Goal: Book appointment/travel/reservation

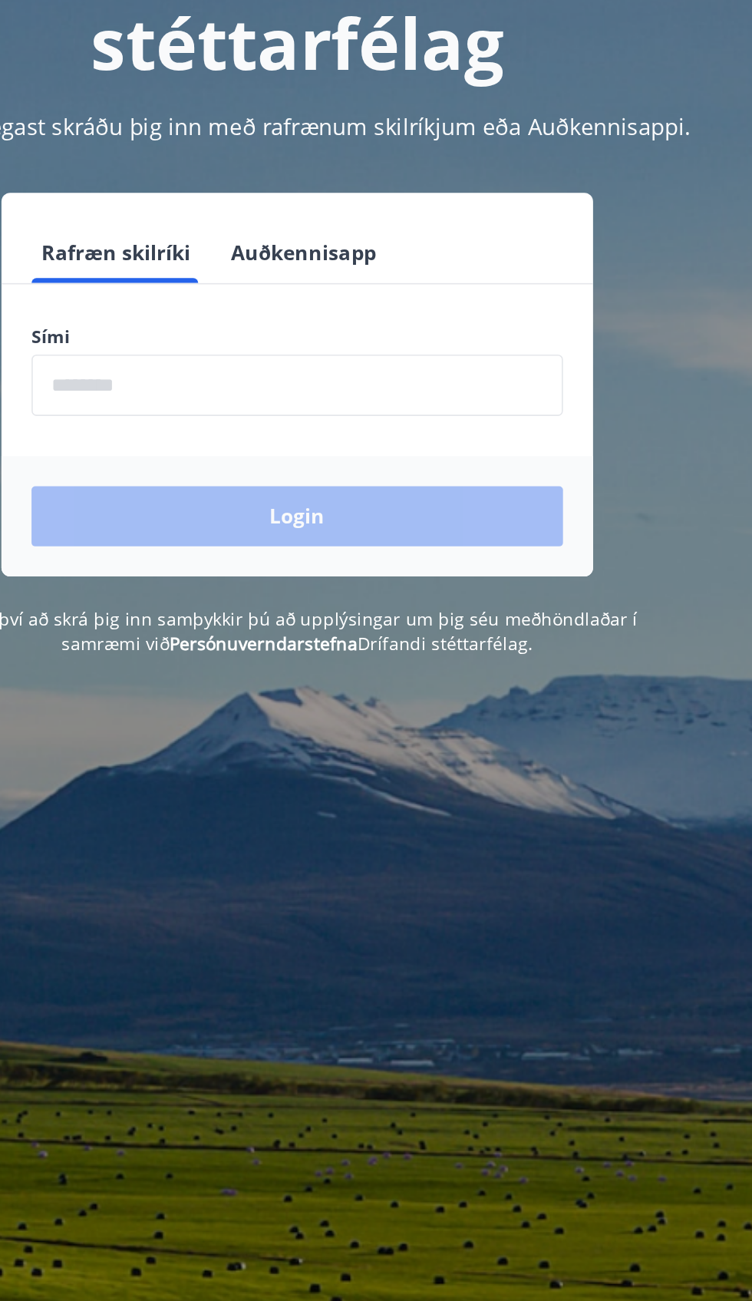
click at [454, 387] on input "phone" at bounding box center [375, 390] width 325 height 38
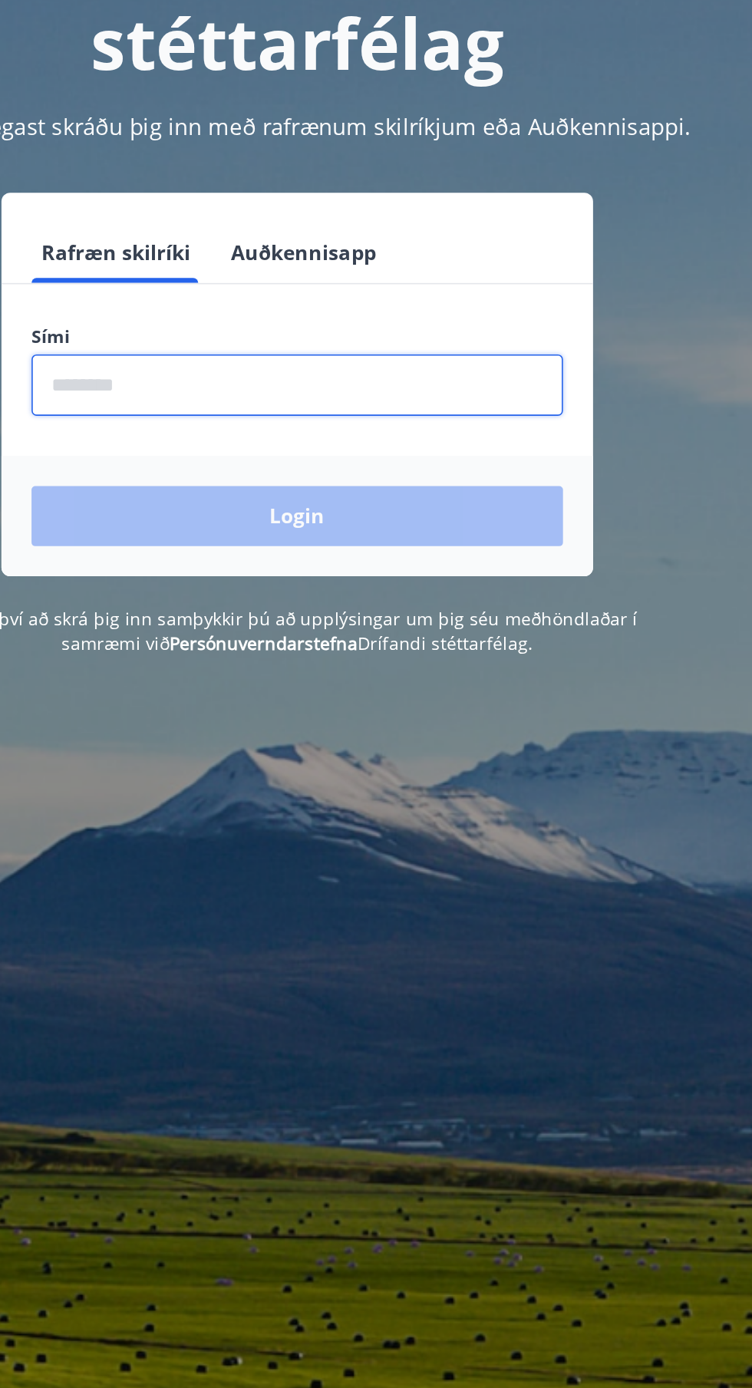
type input "********"
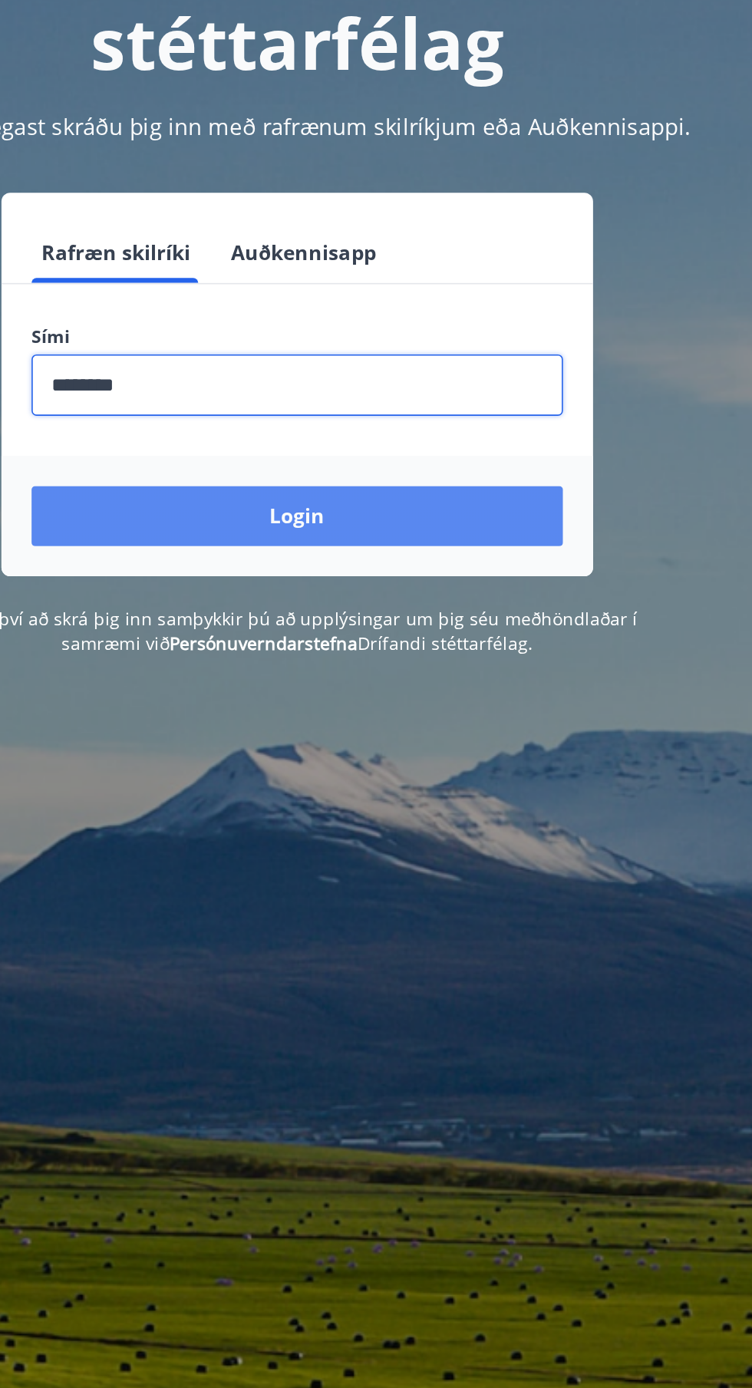
click at [469, 473] on button "Login" at bounding box center [375, 469] width 325 height 37
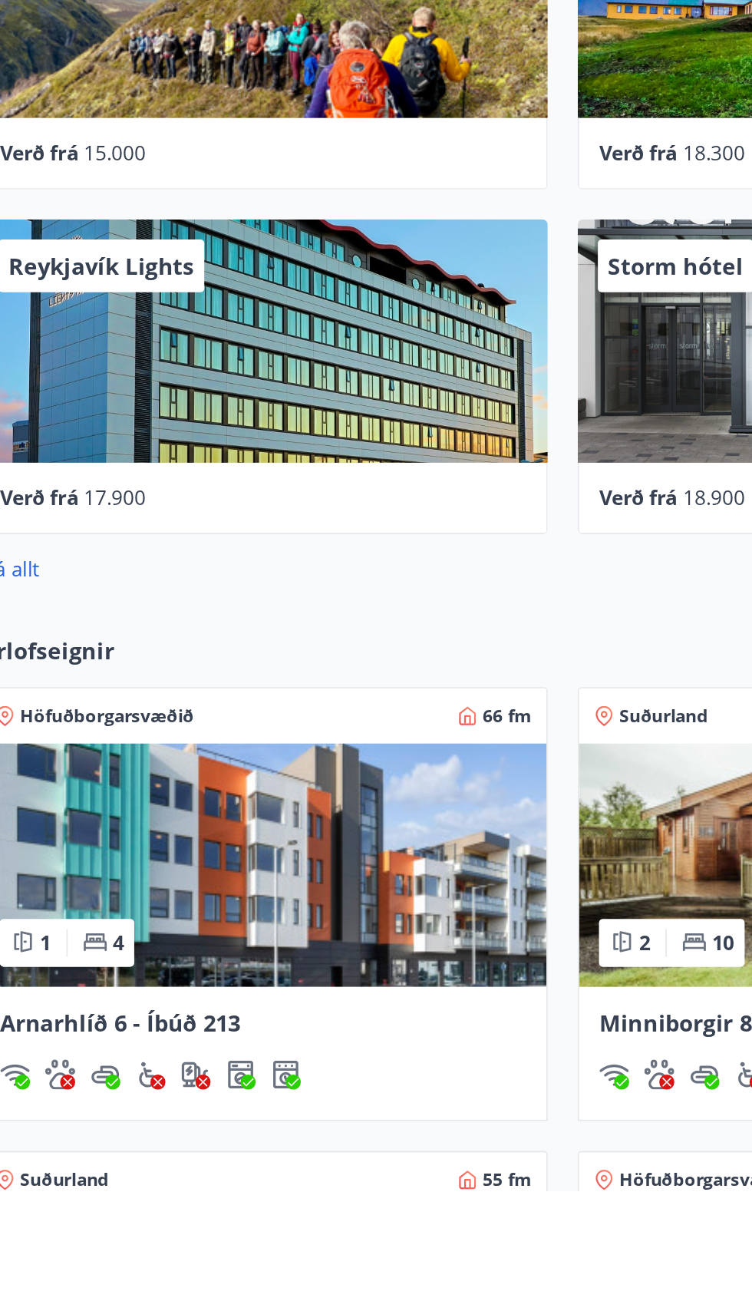
scroll to position [44, 0]
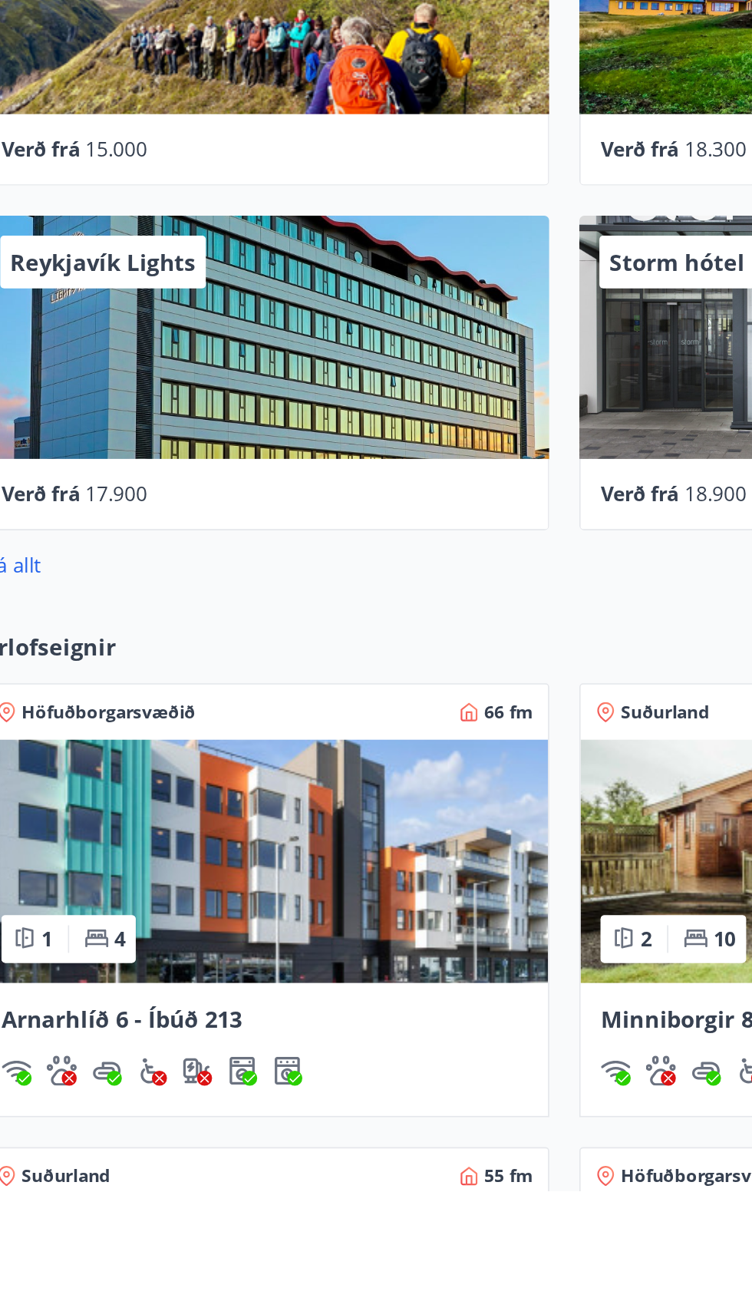
click at [259, 1106] on img at bounding box center [192, 1098] width 347 height 149
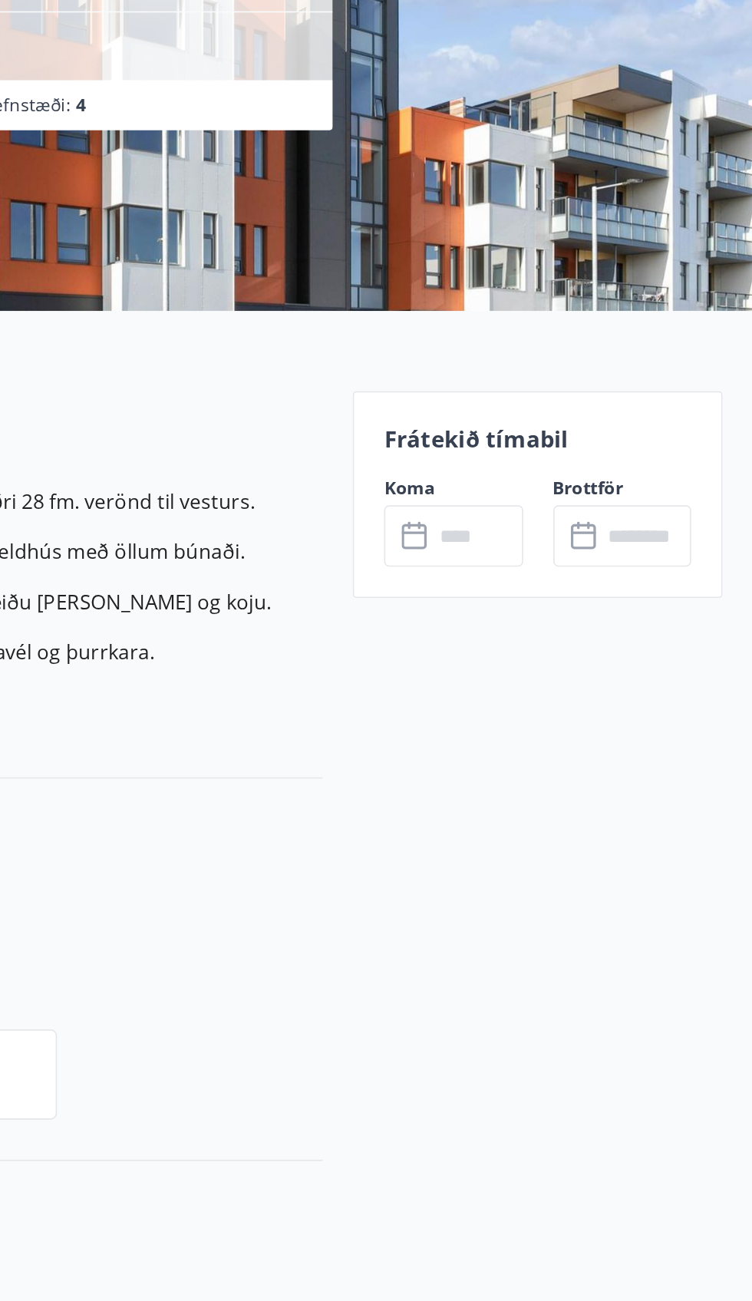
scroll to position [126, 0]
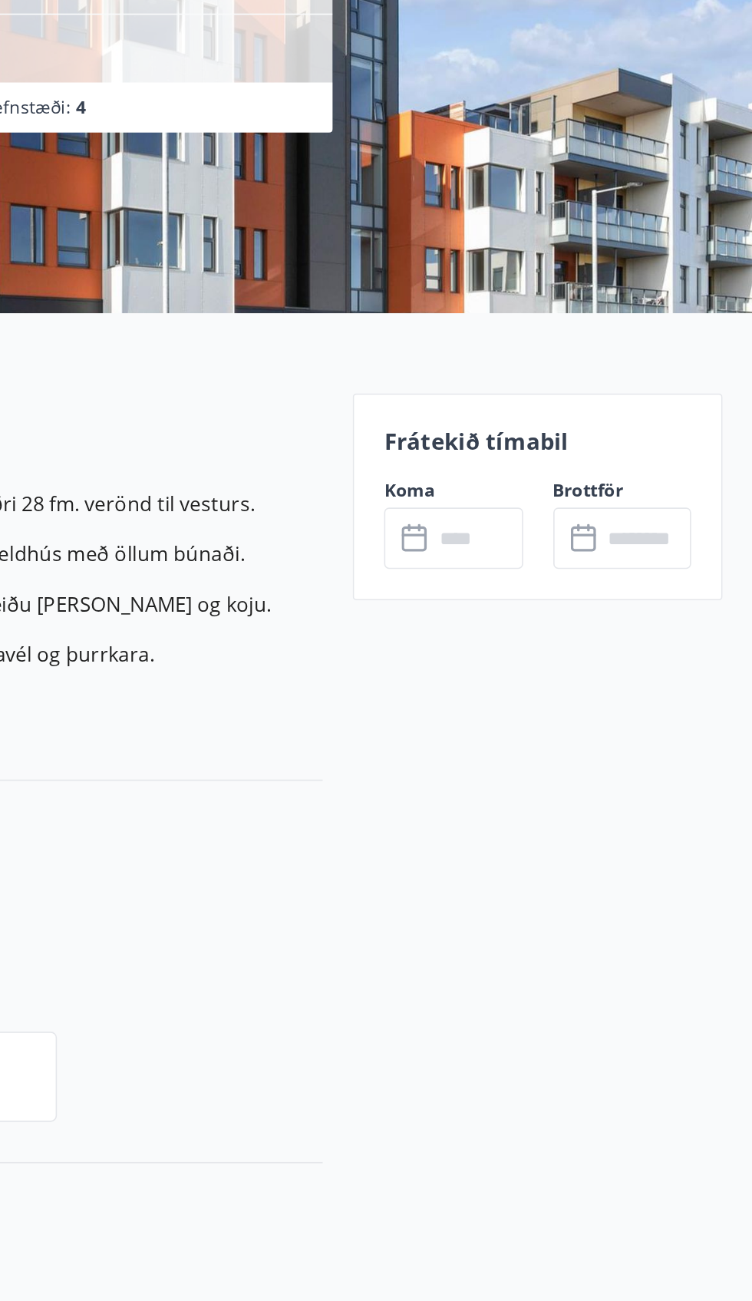
click at [623, 430] on div "Frátekið tímabil Koma ​ ​ Brottför ​ ​" at bounding box center [620, 447] width 226 height 127
click at [602, 418] on p "Frátekið tímabil" at bounding box center [620, 413] width 188 height 20
click at [625, 423] on div "Frátekið tímabil Koma ​ ​ Brottför ​ ​" at bounding box center [620, 447] width 226 height 127
click at [573, 430] on div "Frátekið tímabil Koma ​ ​ Brottför ​ ​" at bounding box center [620, 447] width 226 height 127
click at [582, 457] on input "text" at bounding box center [583, 472] width 55 height 38
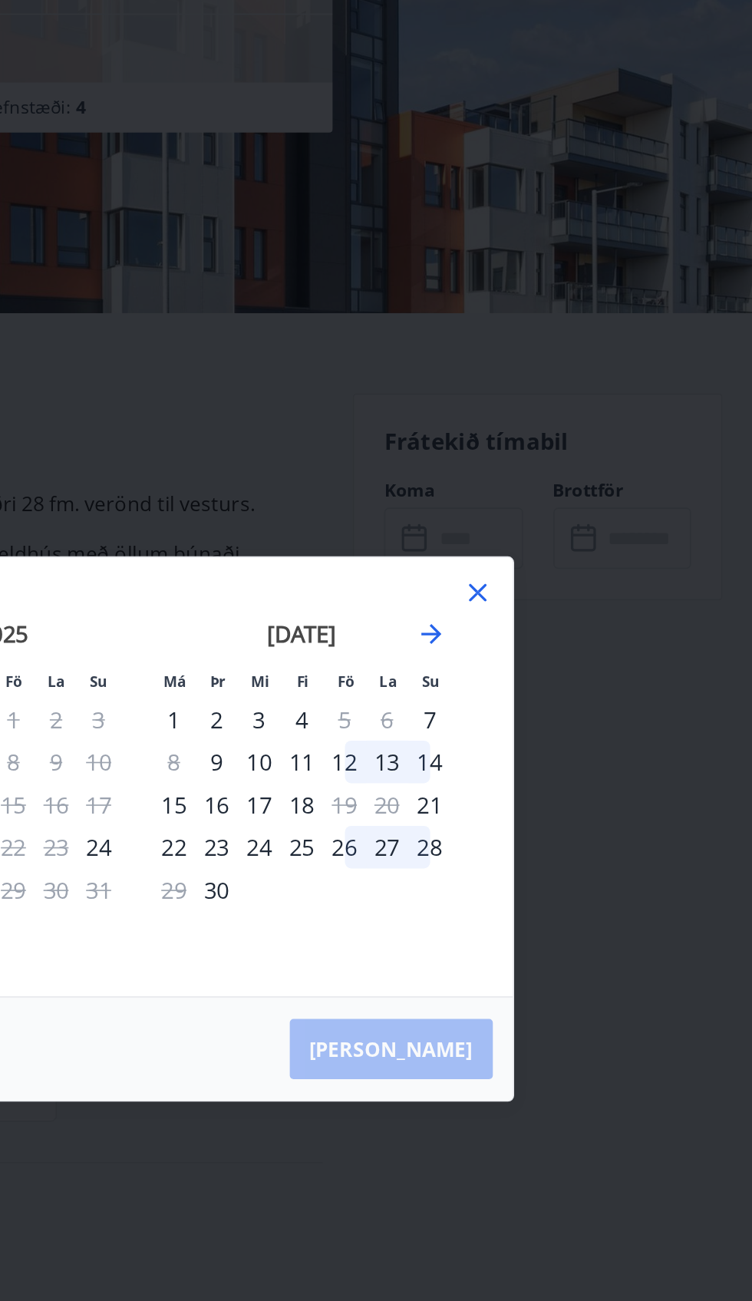
click at [648, 455] on div "Má Þr Mi Fi Fö La Su Má Þr Mi Fi Fö La Su júlí 2025 1 2 3 4 5 6 7 8 9 10 11 12 …" at bounding box center [376, 650] width 752 height 1301
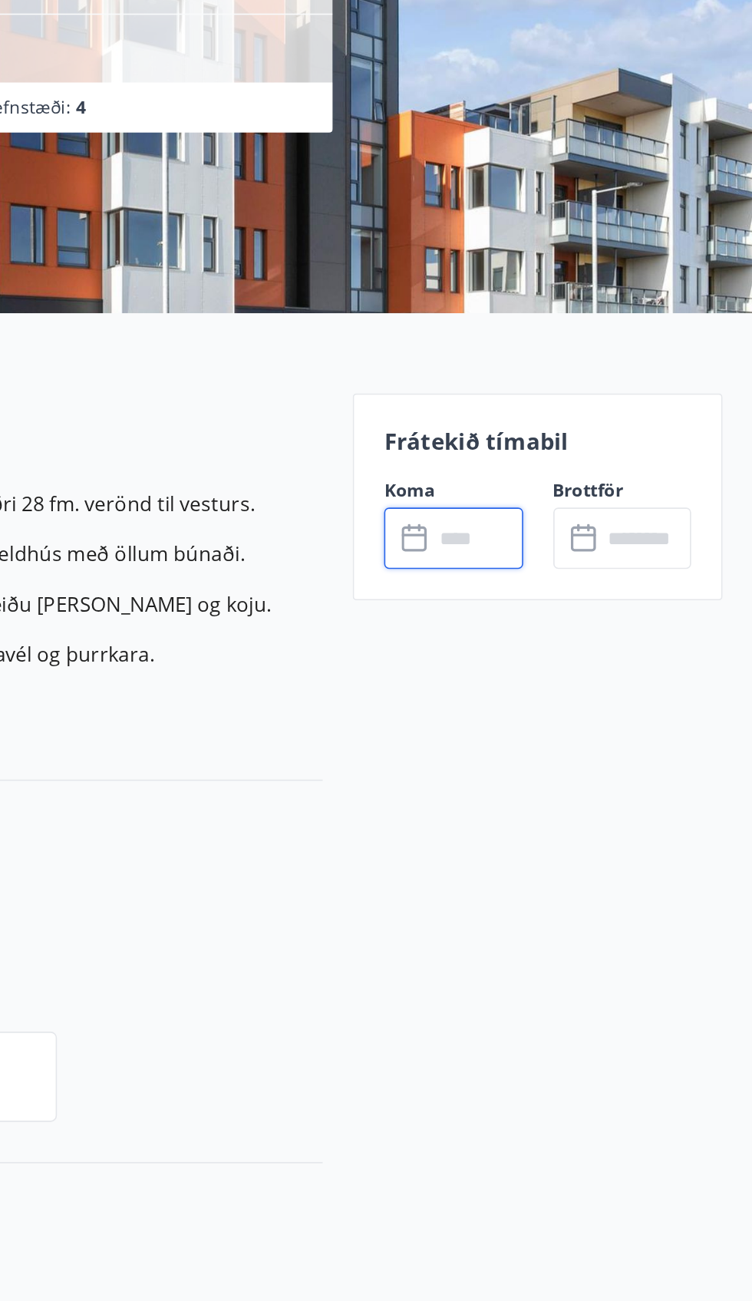
click at [635, 430] on div "Frátekið tímabil Koma ​ ​ Brottför ​ ​" at bounding box center [620, 447] width 226 height 127
click at [570, 430] on div "Frátekið tímabil Koma ​ ​ Brottför ​ ​" at bounding box center [620, 447] width 226 height 127
click at [604, 434] on div "Frátekið tímabil Koma ​ ​ Brottför ​ ​" at bounding box center [620, 447] width 226 height 127
click at [623, 415] on p "Frátekið tímabil" at bounding box center [620, 413] width 188 height 20
click at [572, 424] on div "Frátekið tímabil Koma ​ ​ Brottför ​ ​" at bounding box center [620, 447] width 226 height 127
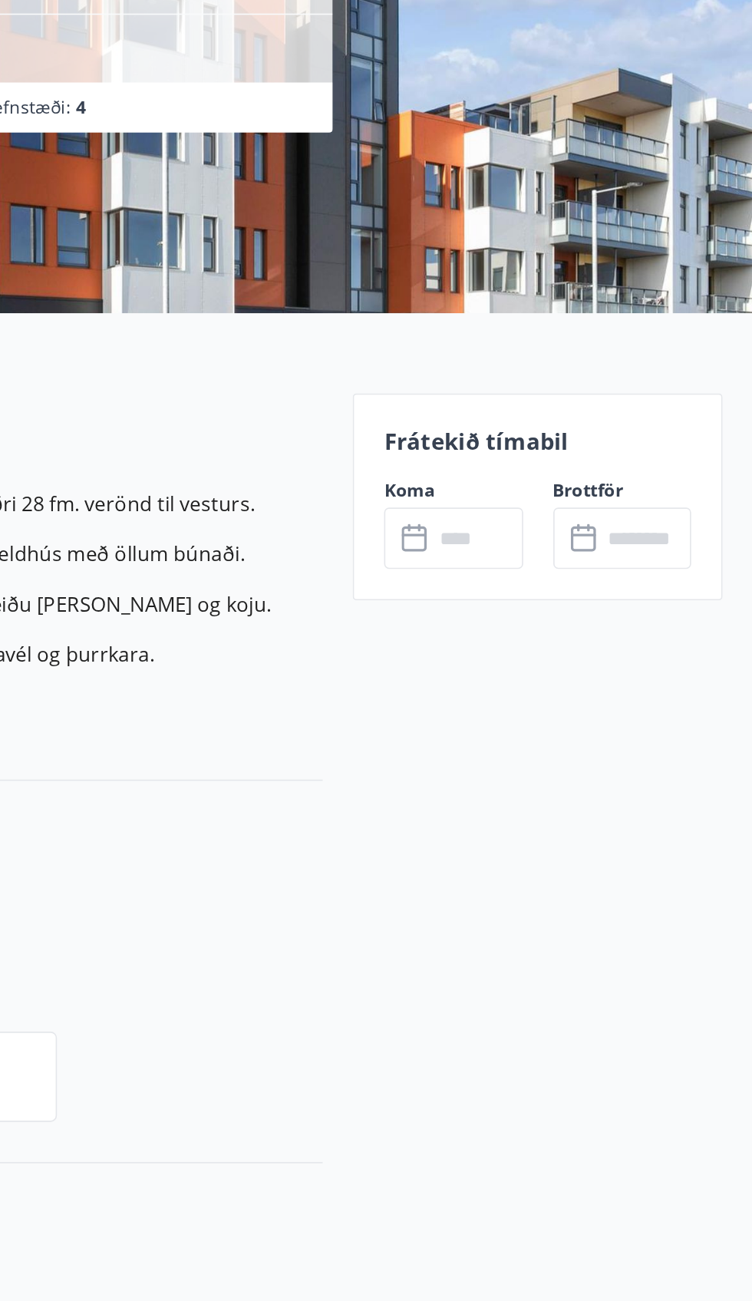
click at [556, 454] on input "text" at bounding box center [583, 472] width 55 height 38
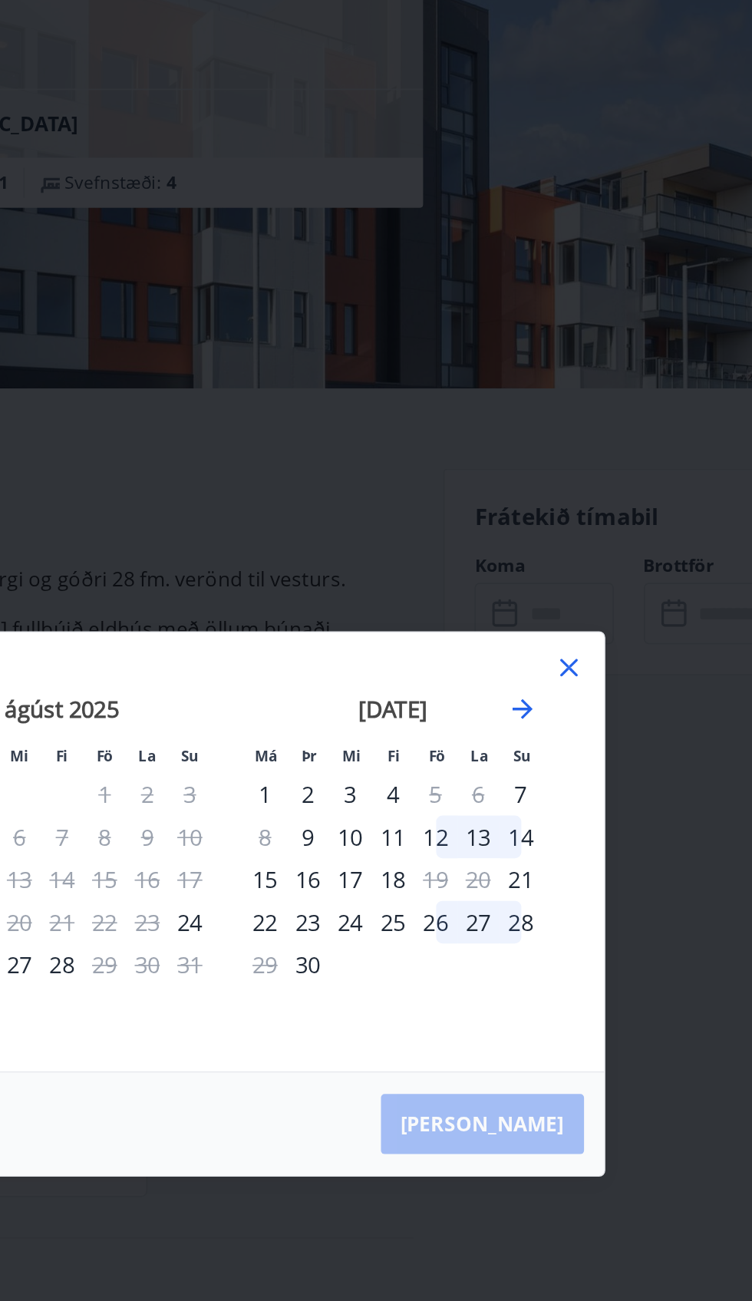
click at [583, 506] on icon at bounding box center [583, 506] width 2 height 2
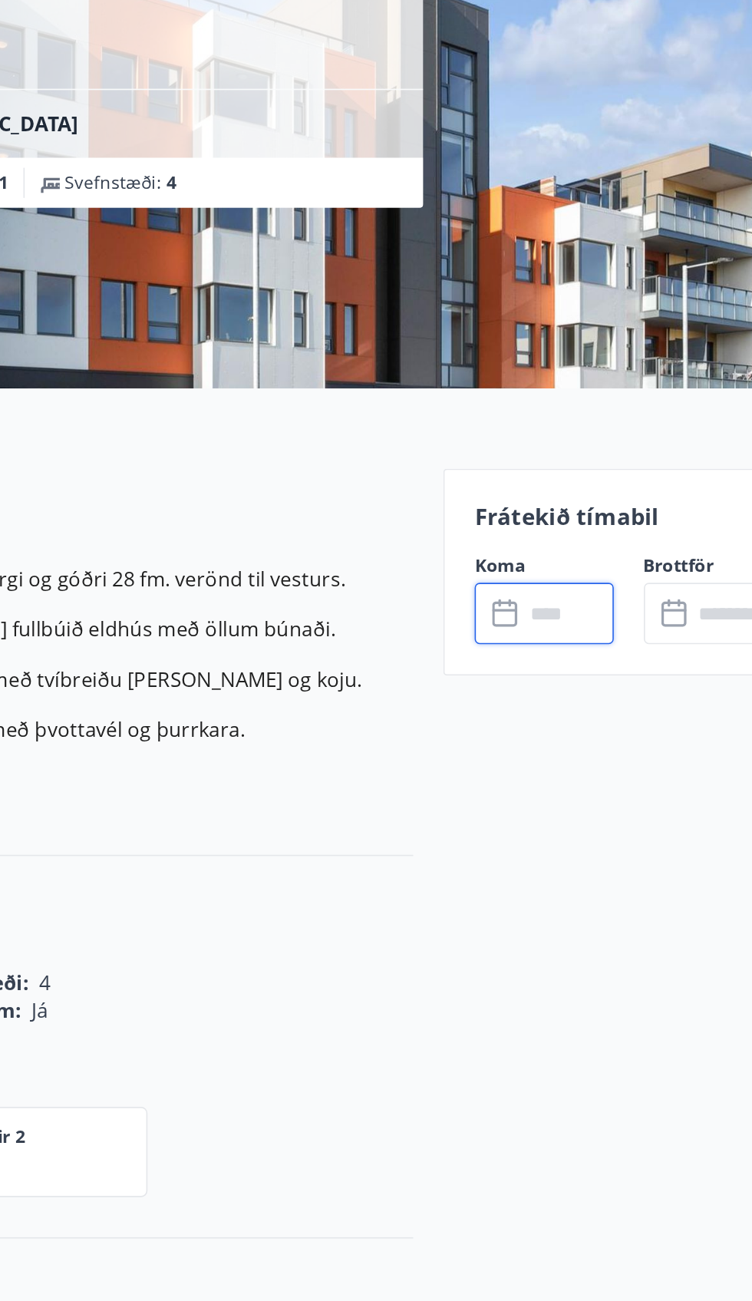
click at [585, 506] on div "Frátekið tímabil Koma ​ ​ Brottför ​ ​" at bounding box center [620, 447] width 226 height 127
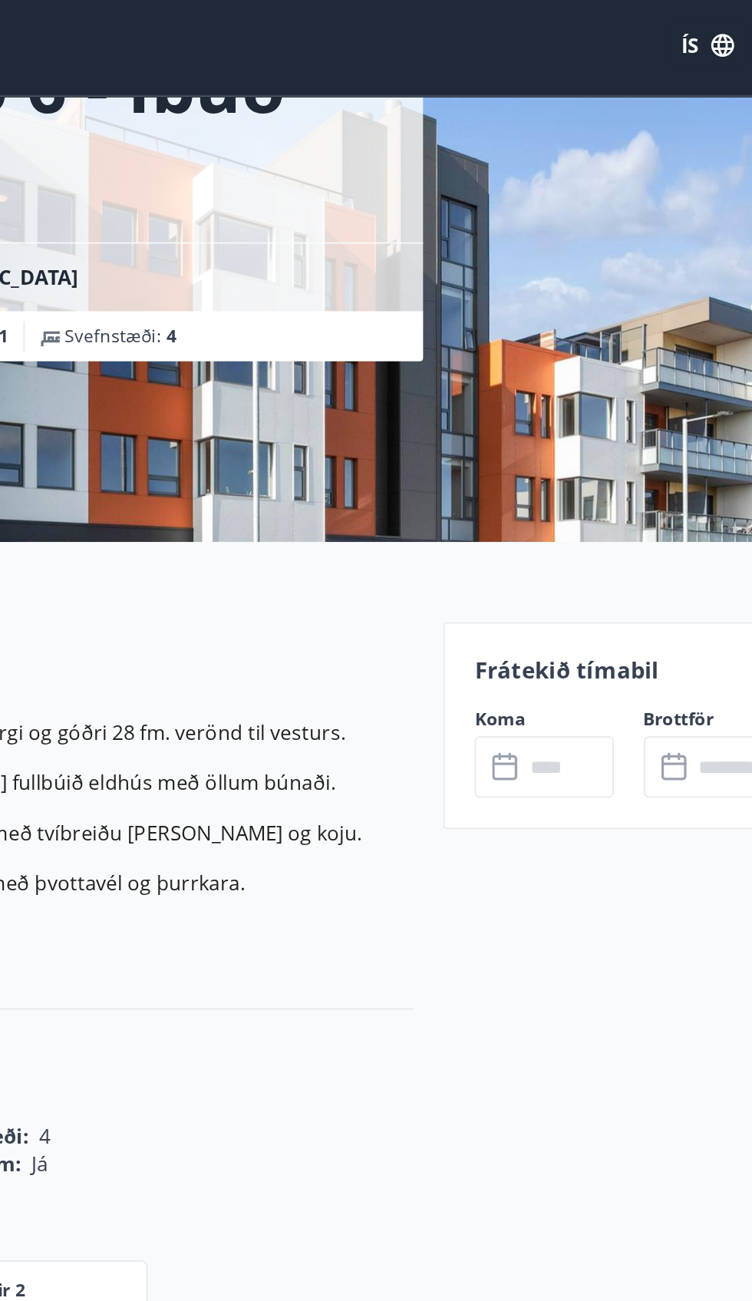
scroll to position [0, 0]
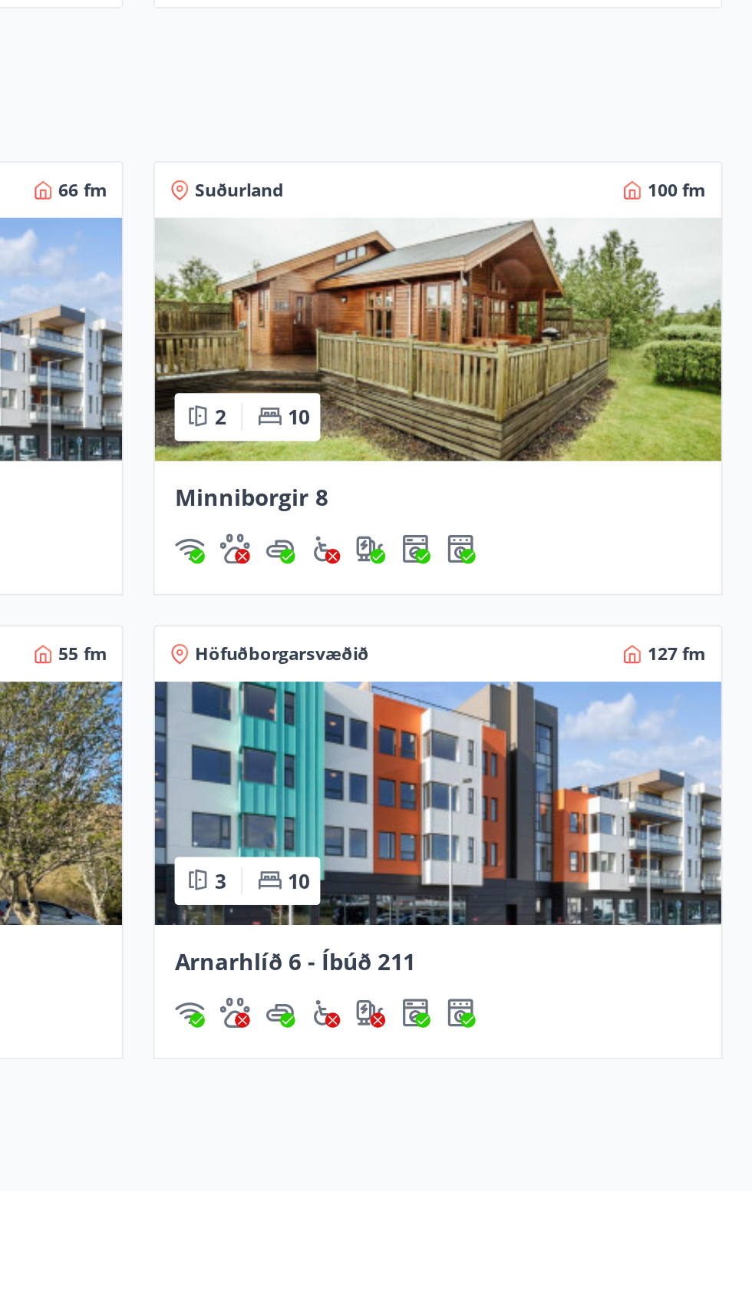
scroll to position [366, 0]
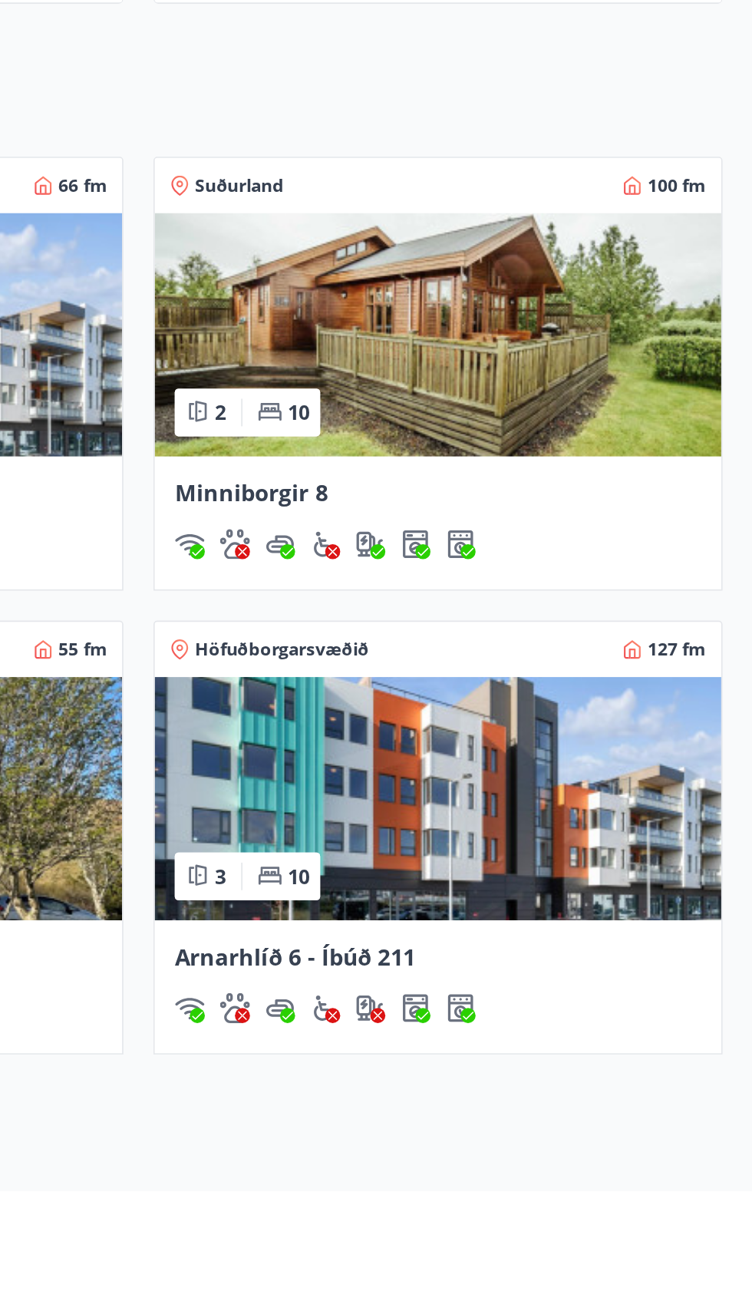
click at [615, 1097] on img at bounding box center [559, 1060] width 347 height 149
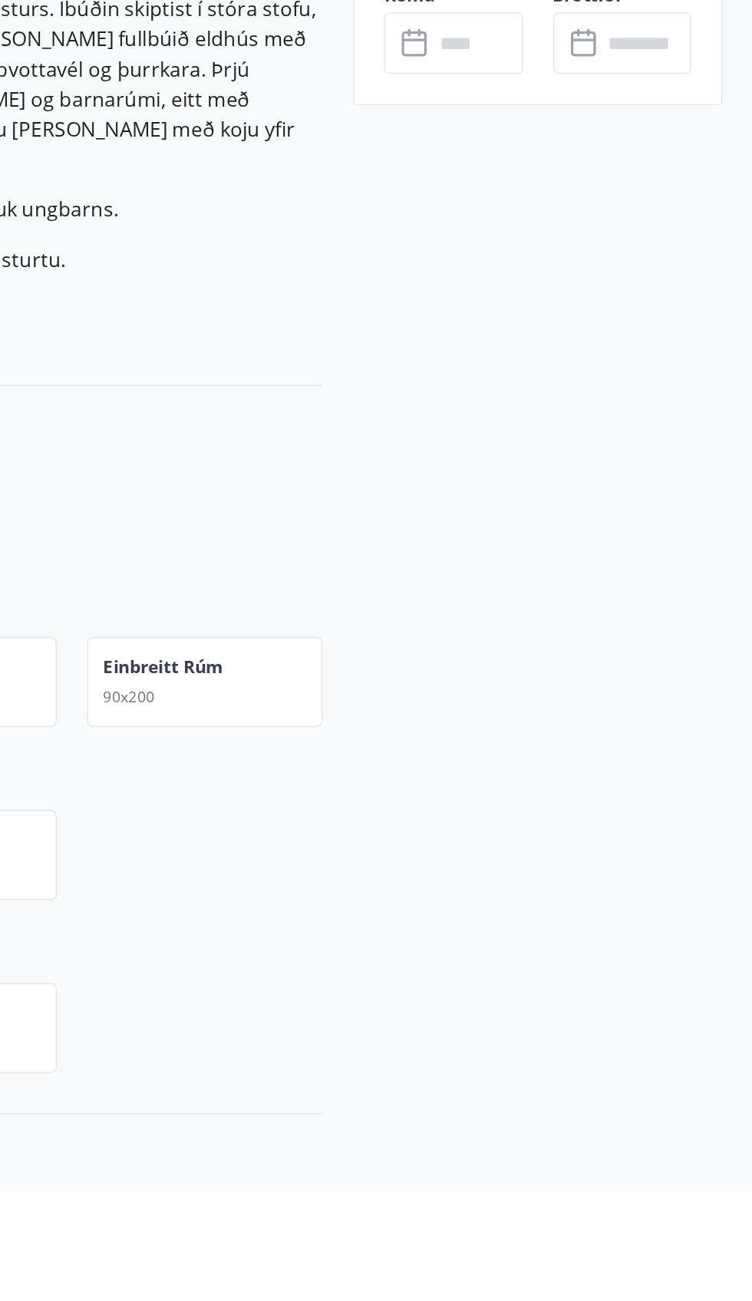
click at [663, 607] on input "text" at bounding box center [686, 598] width 55 height 38
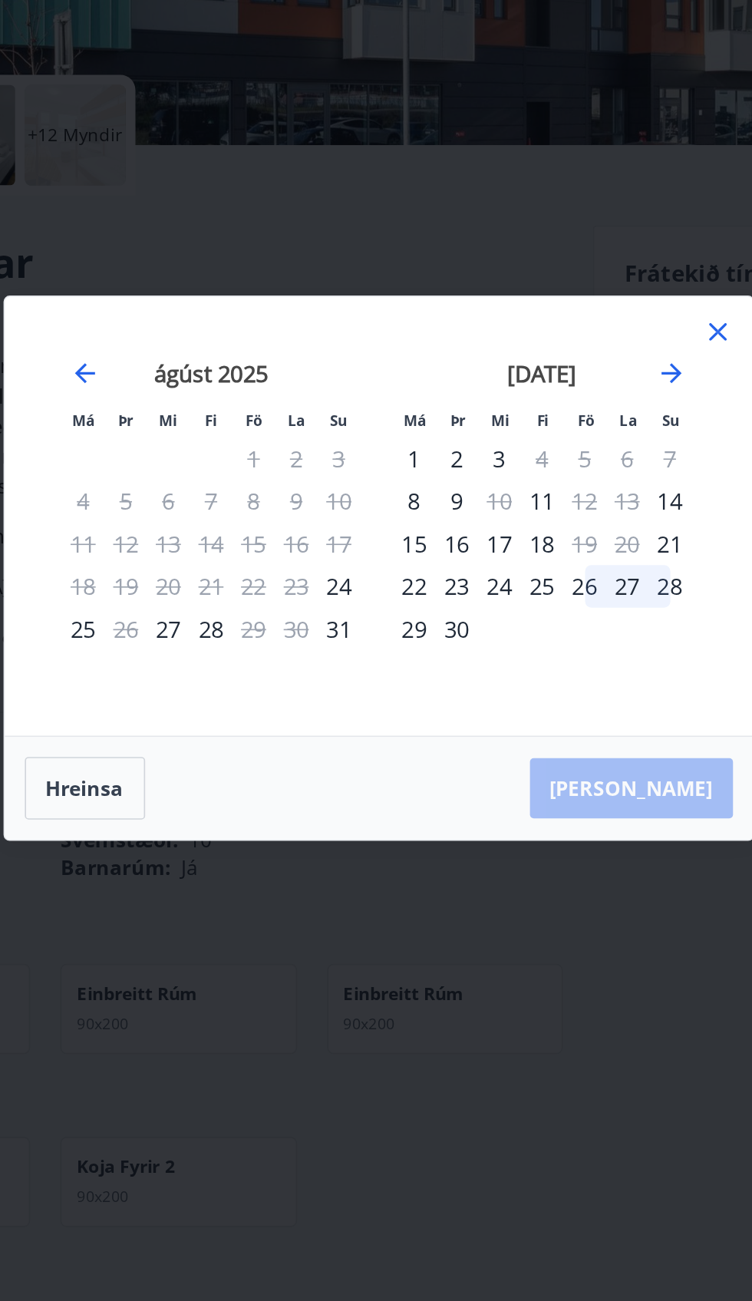
scroll to position [69, 0]
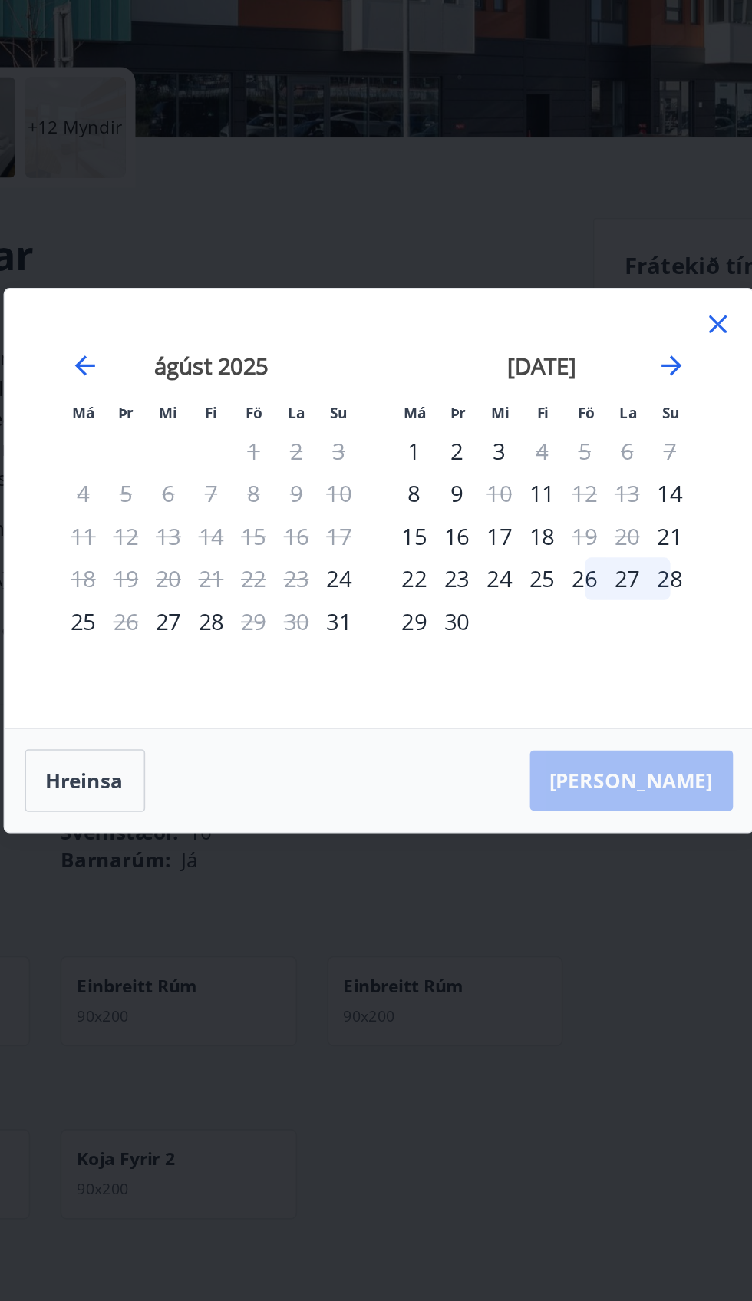
click at [582, 509] on icon at bounding box center [584, 505] width 18 height 18
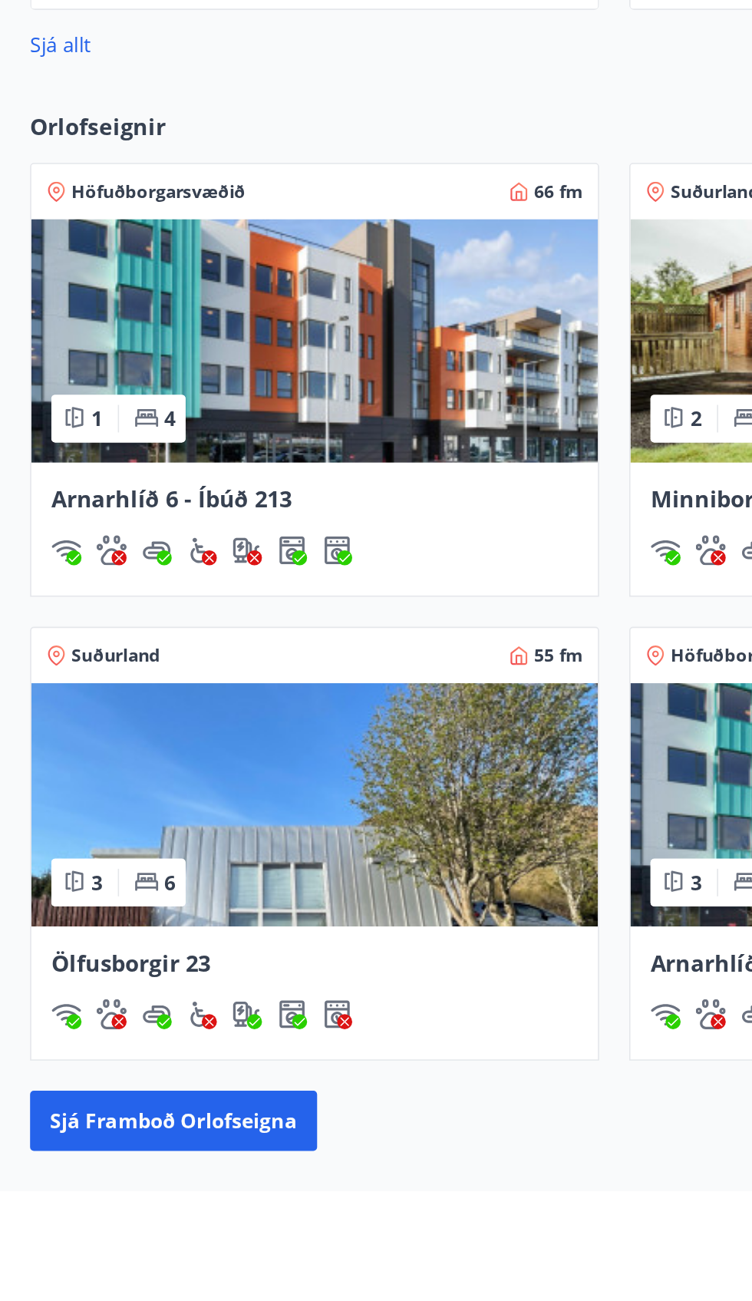
scroll to position [366, 0]
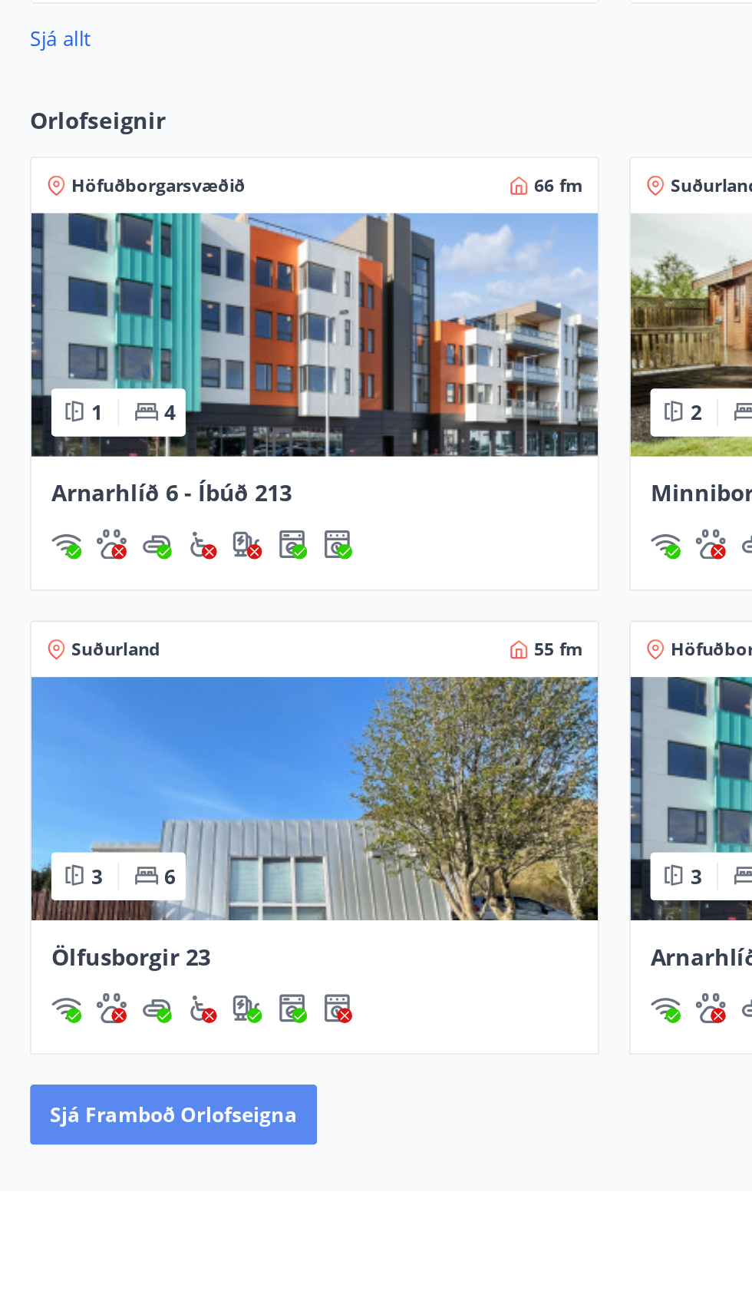
click at [127, 1255] on button "Sjá framboð orlofseigna" at bounding box center [106, 1253] width 176 height 37
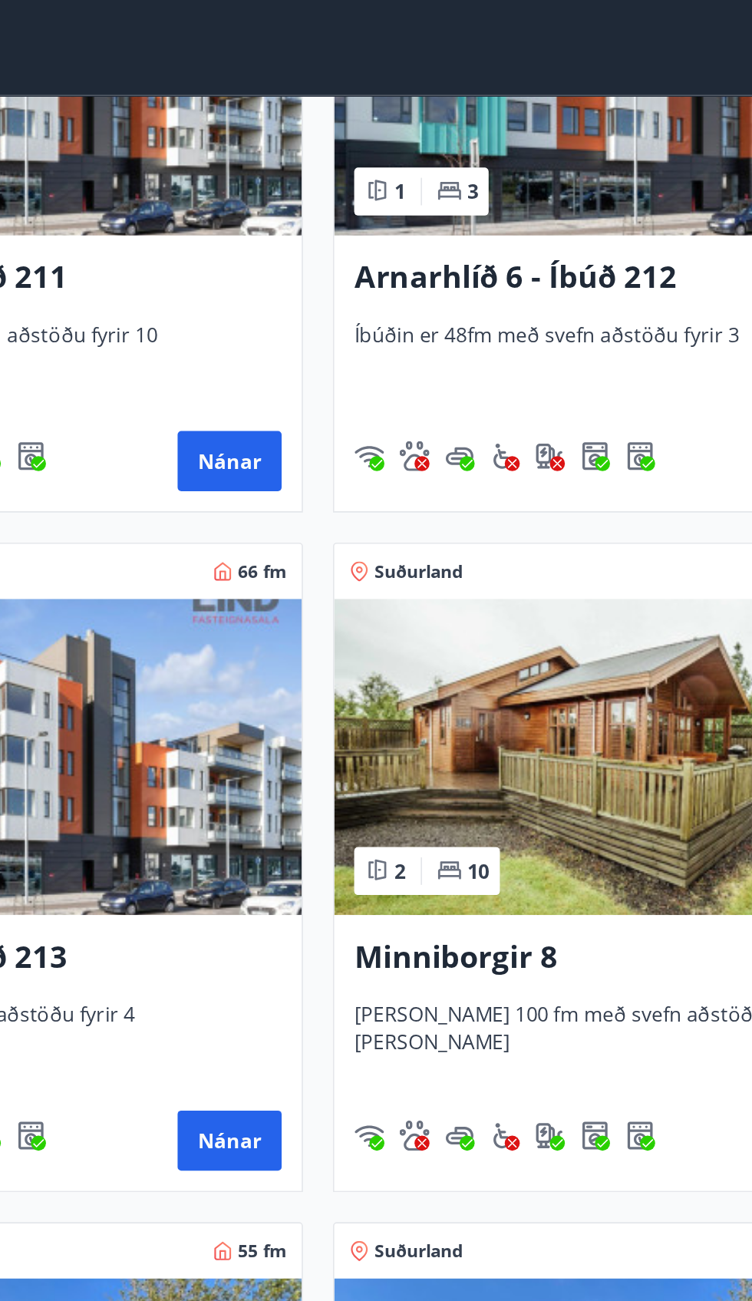
scroll to position [338, 0]
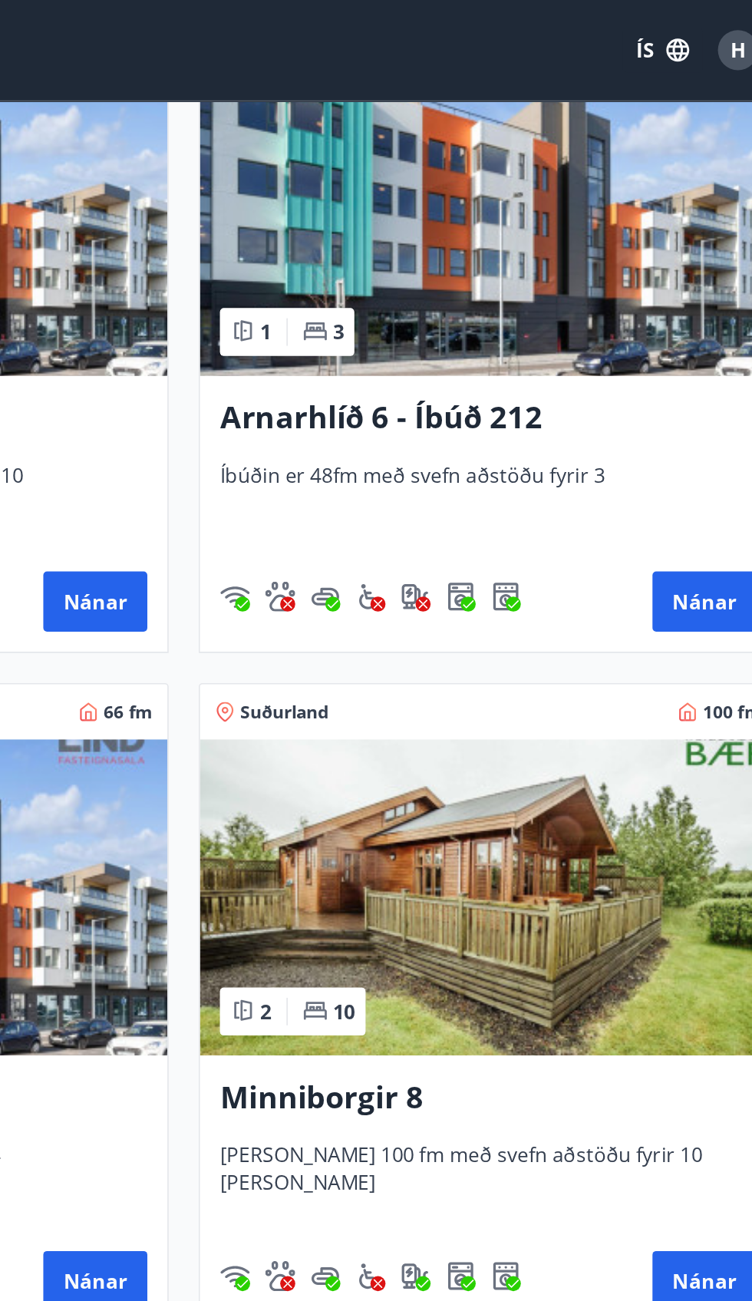
click at [641, 178] on img at bounding box center [562, 133] width 353 height 193
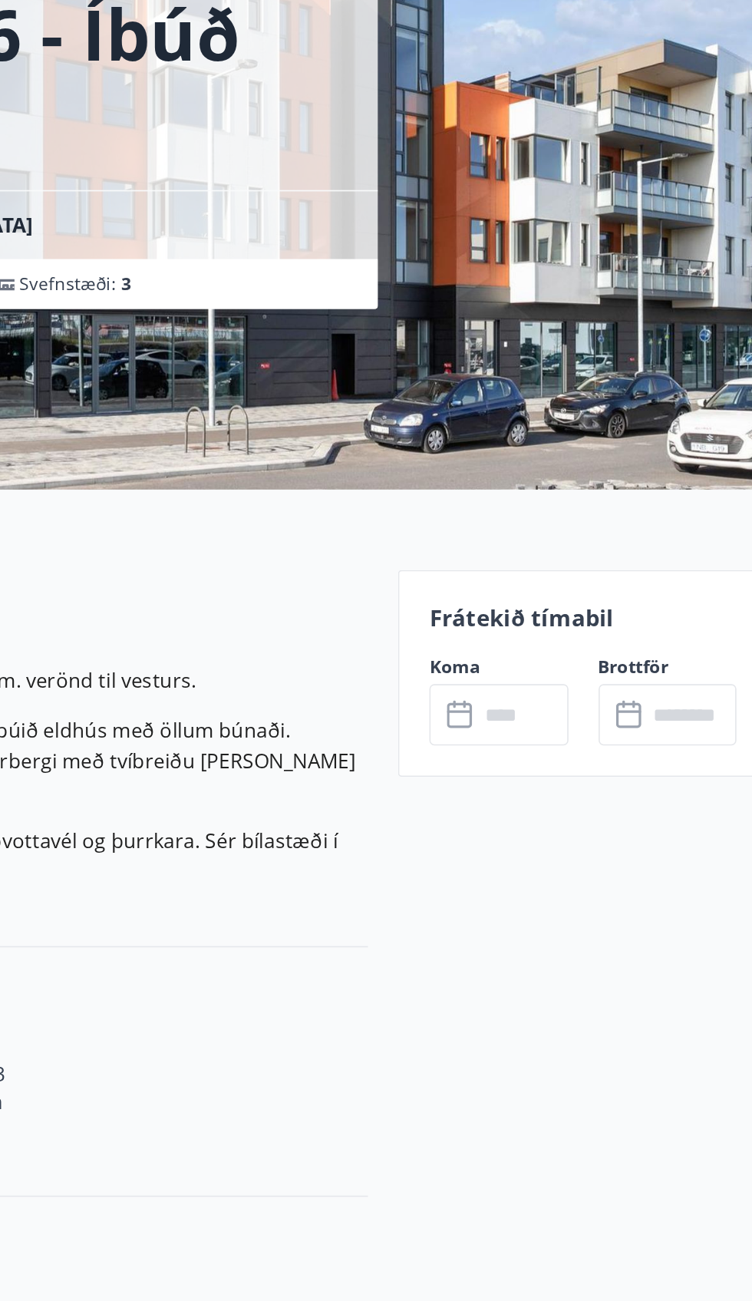
click at [646, 580] on div "​ ​" at bounding box center [672, 598] width 84 height 38
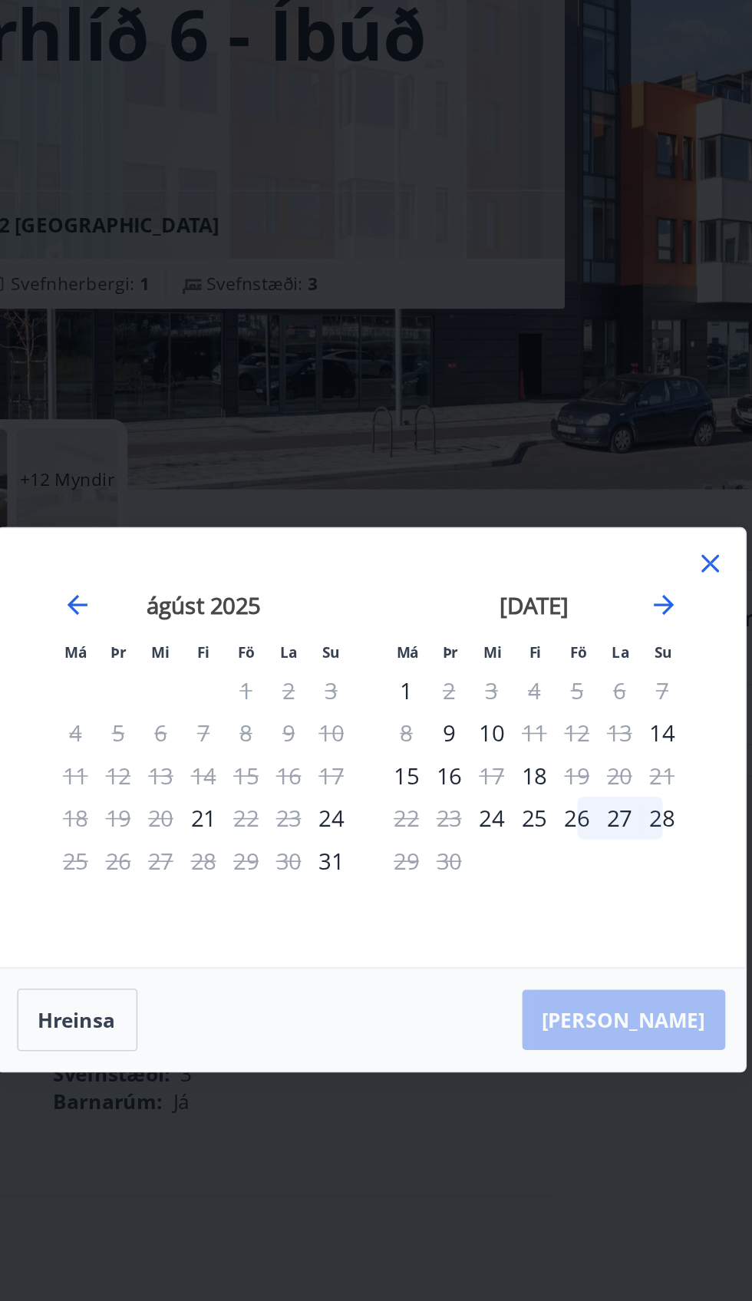
click at [584, 503] on icon at bounding box center [584, 505] width 18 height 18
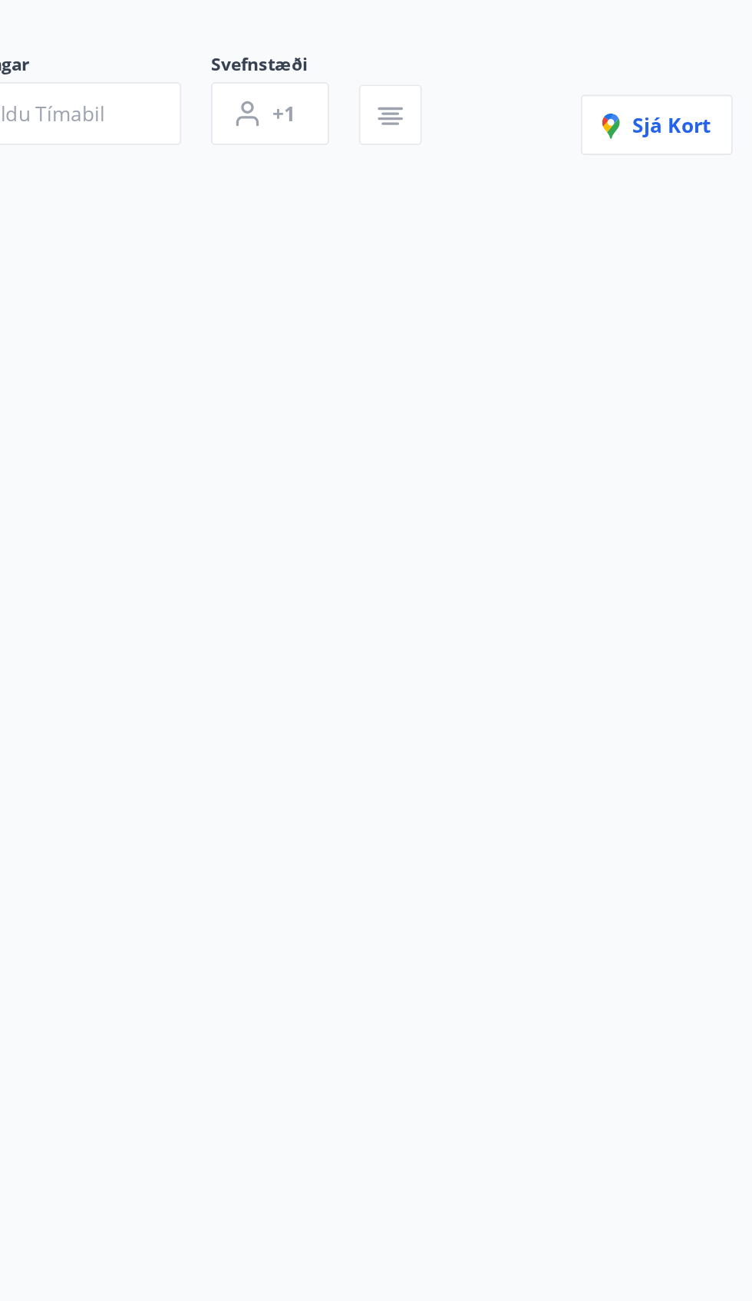
scroll to position [175, 0]
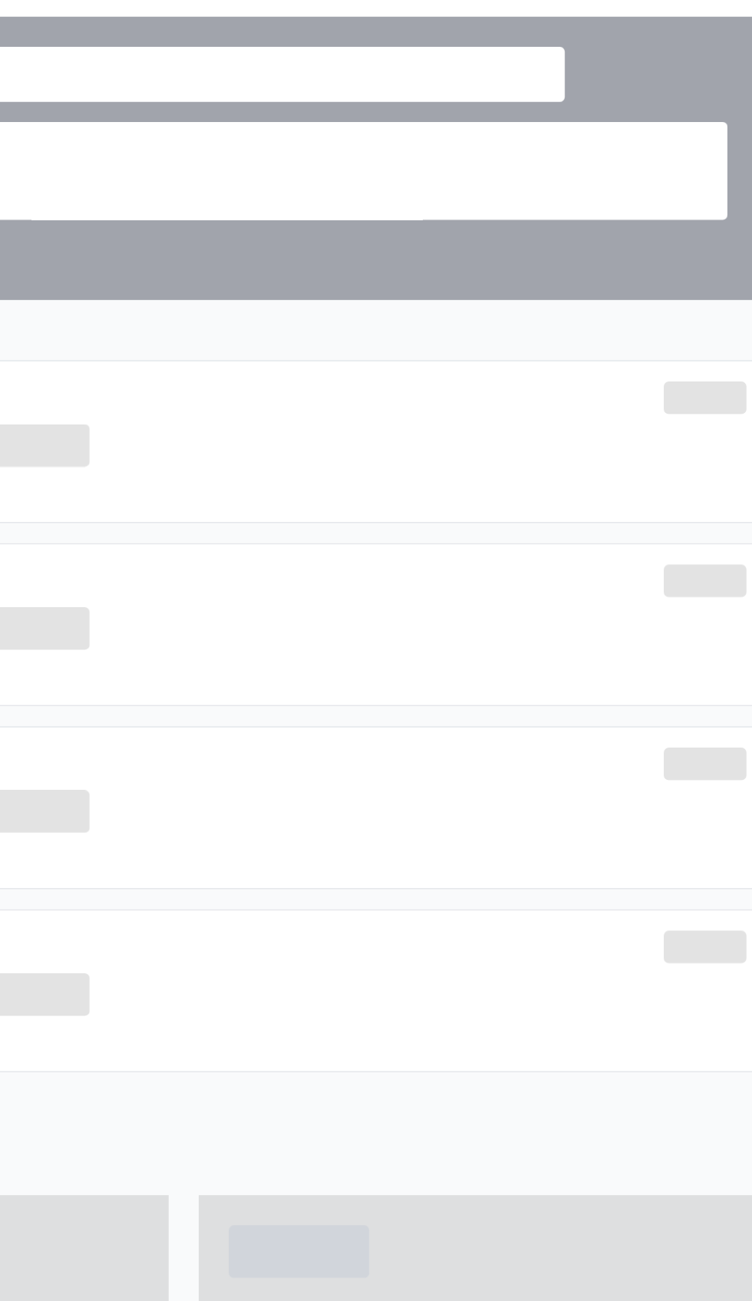
scroll to position [366, 0]
